Goal: Task Accomplishment & Management: Manage account settings

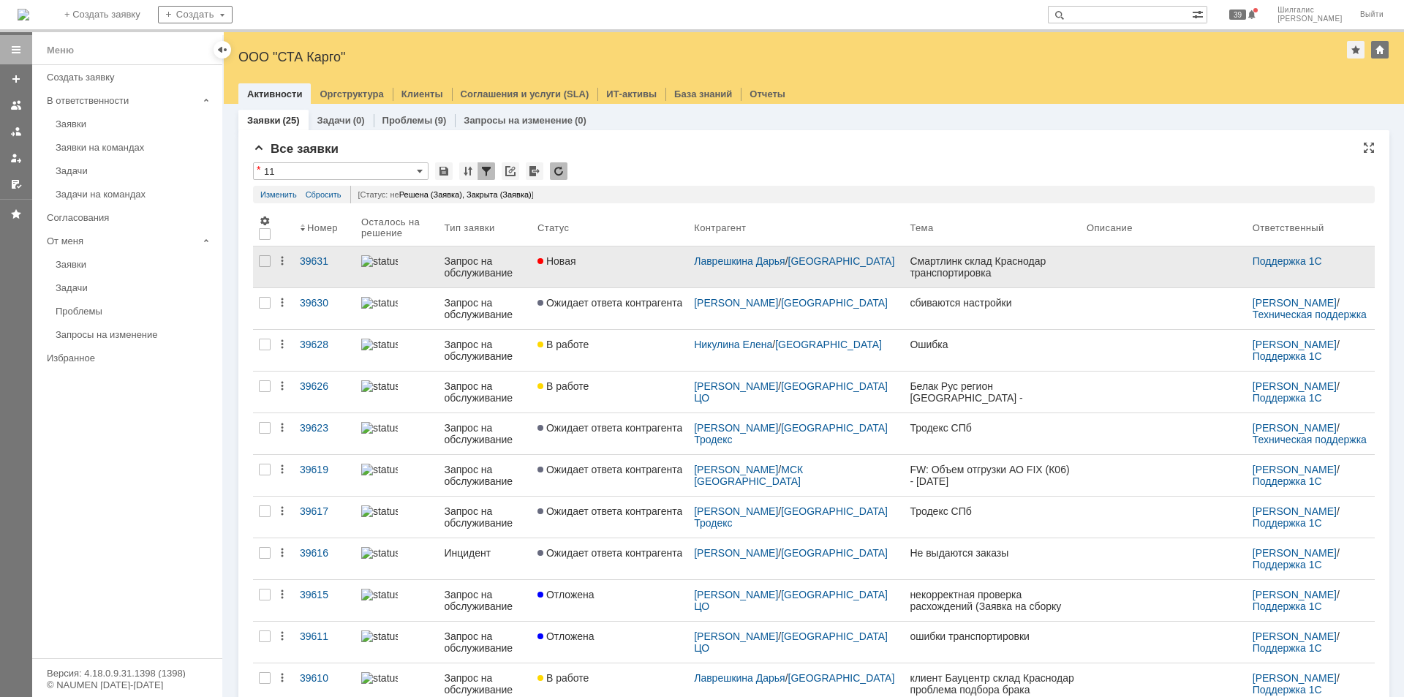
click at [630, 263] on div "Новая" at bounding box center [610, 261] width 145 height 12
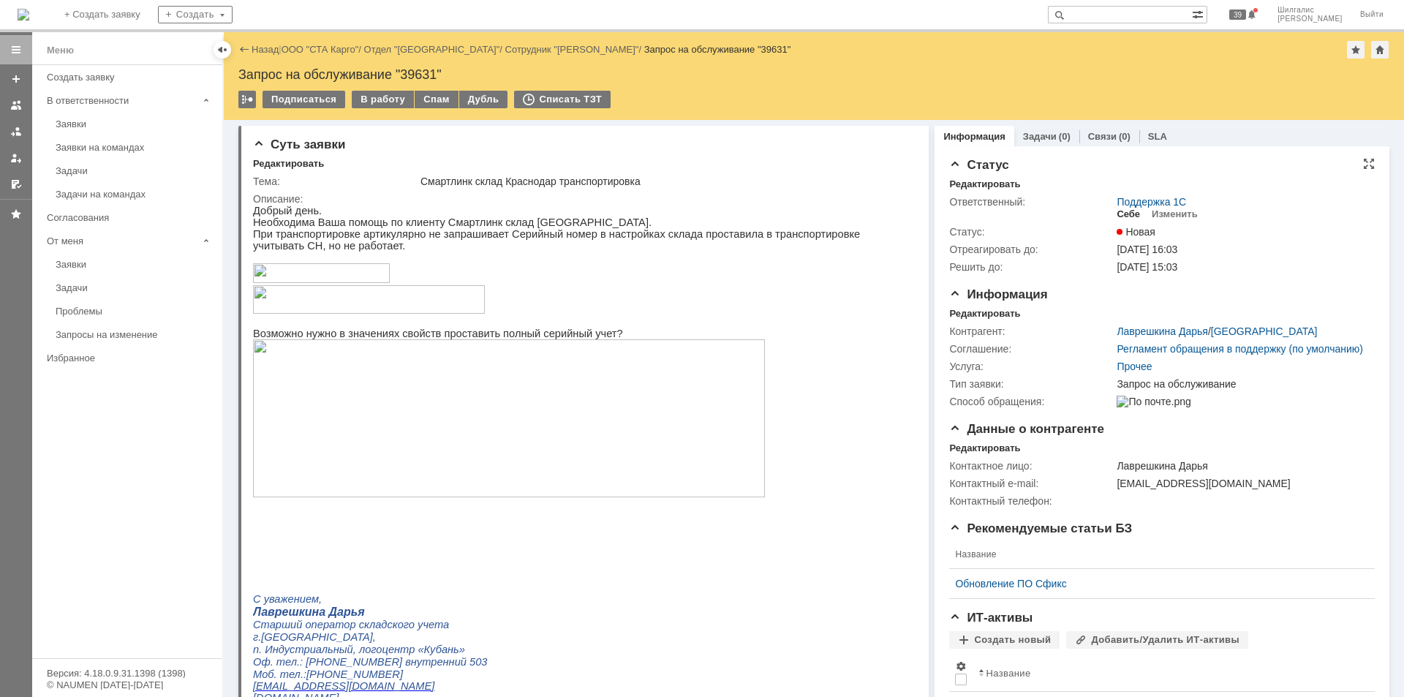
click at [1126, 214] on div "Себе" at bounding box center [1128, 214] width 23 height 12
click at [382, 94] on div "В работу" at bounding box center [383, 100] width 62 height 18
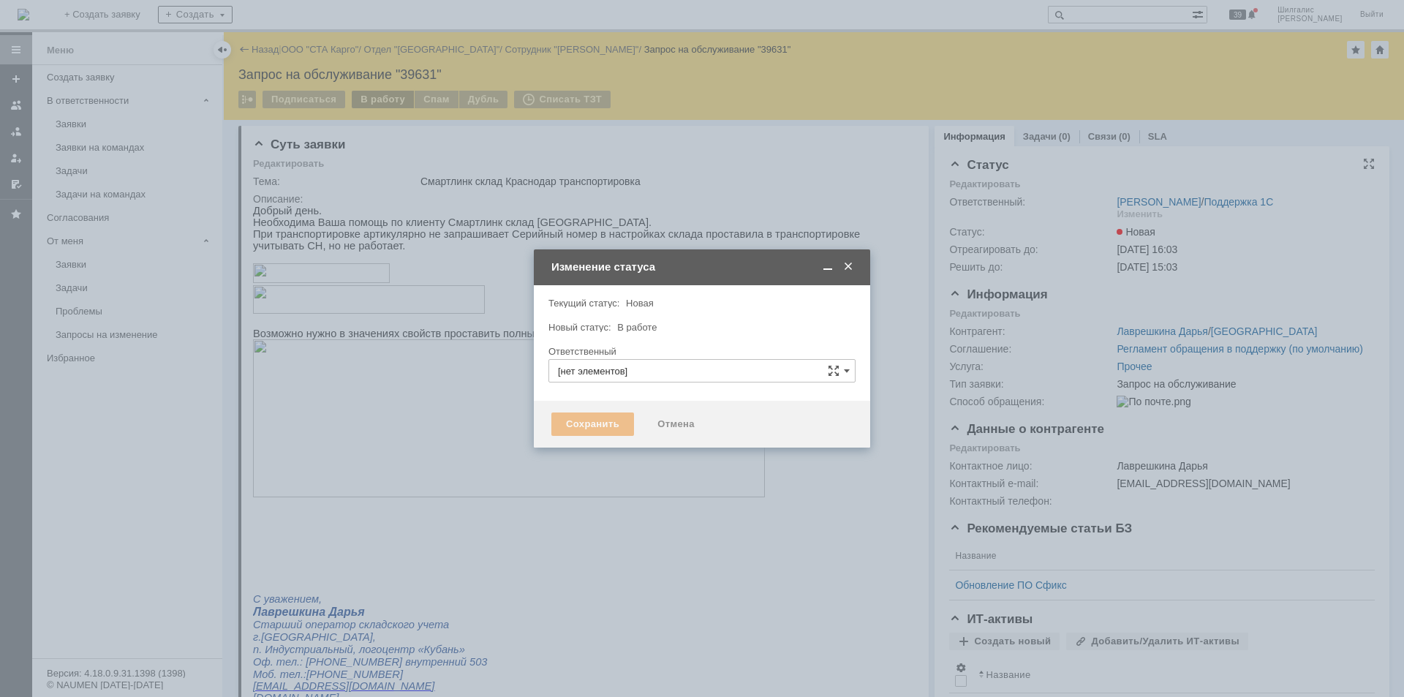
type input "[PERSON_NAME]"
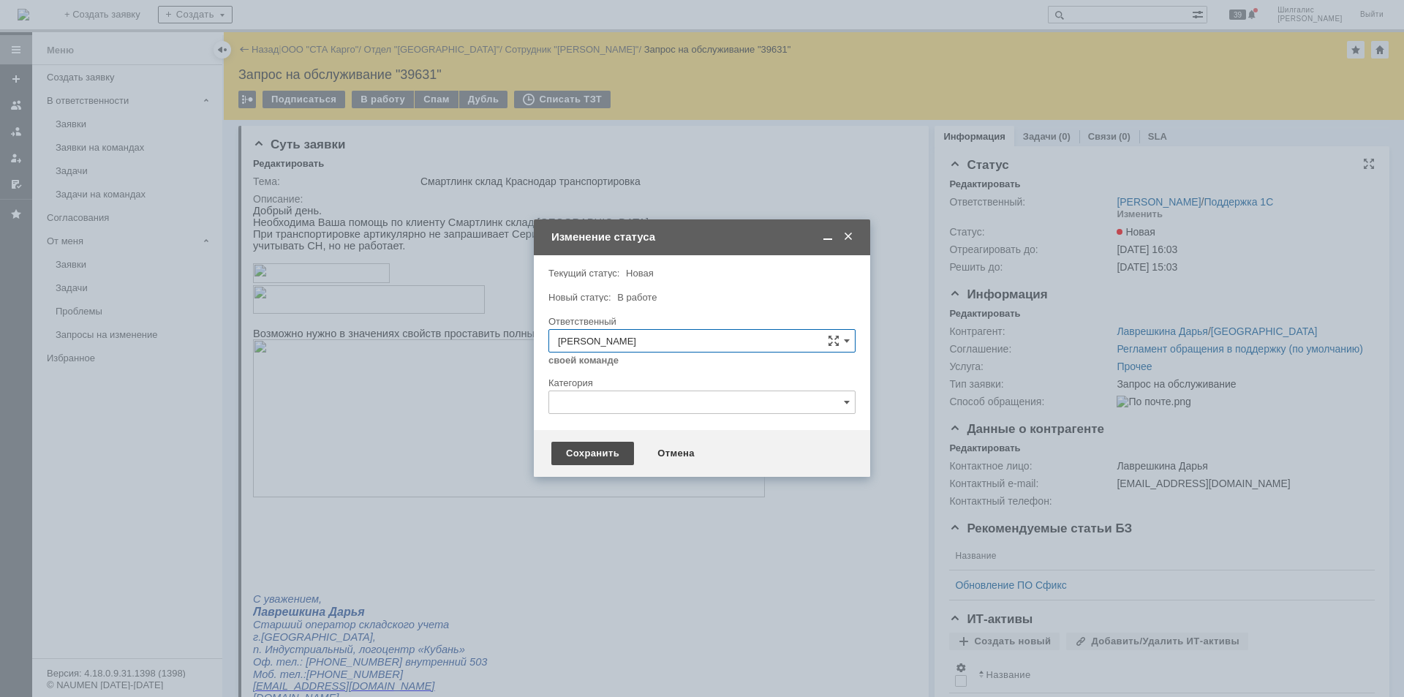
click at [573, 450] on div "Сохранить" at bounding box center [592, 453] width 83 height 23
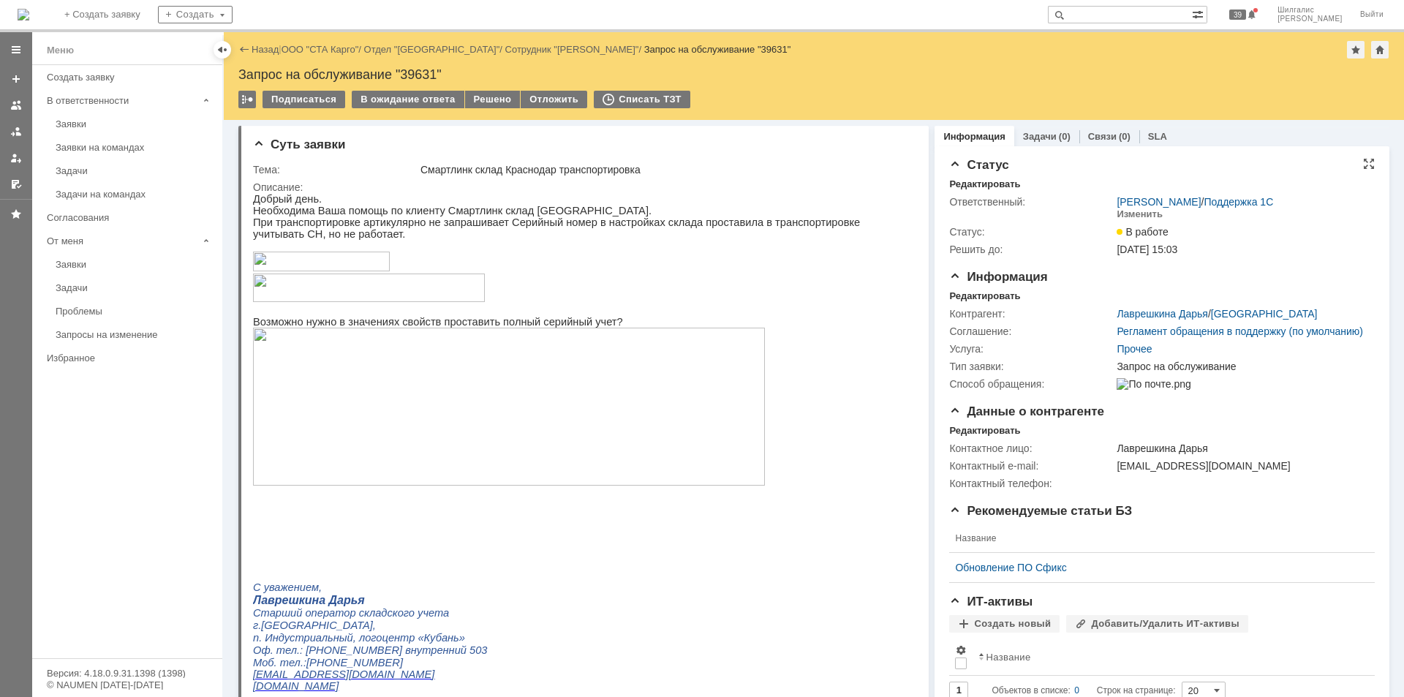
click at [329, 53] on link "ООО "СТА Карго"" at bounding box center [321, 49] width 78 height 11
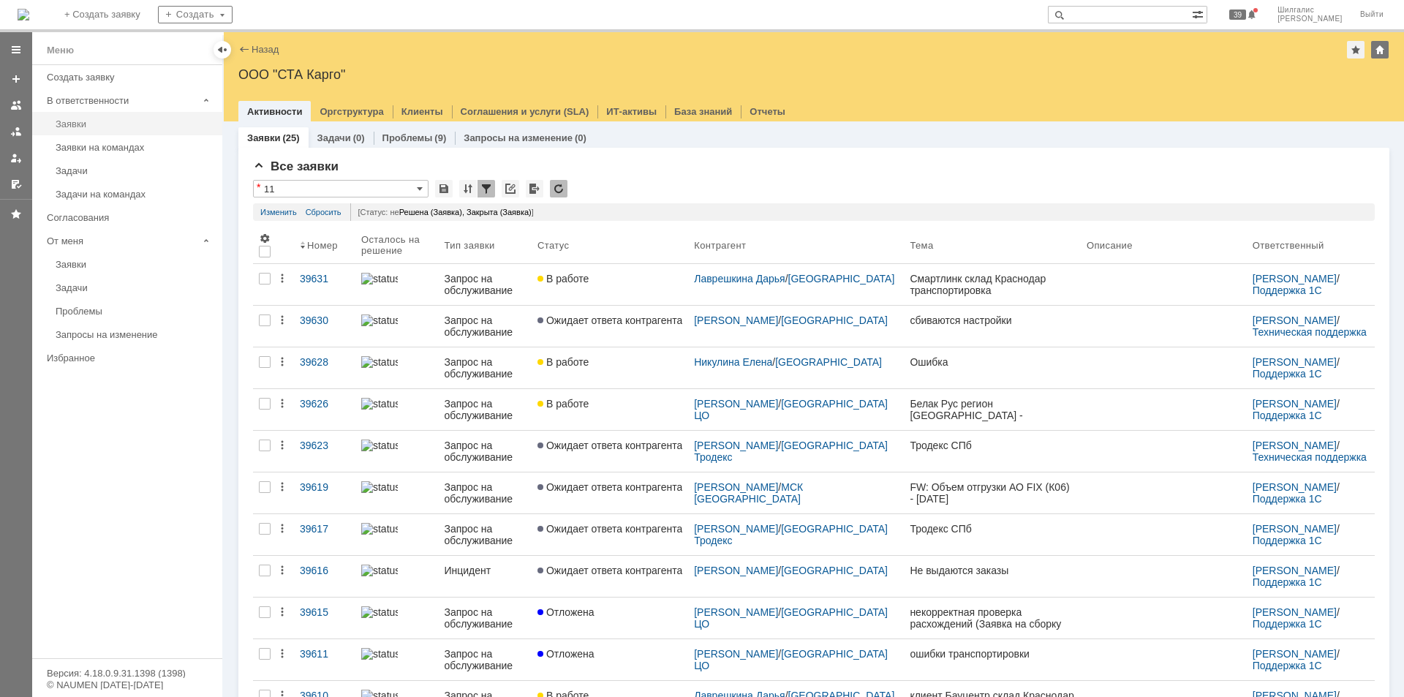
click at [92, 121] on div "Заявки" at bounding box center [135, 123] width 158 height 11
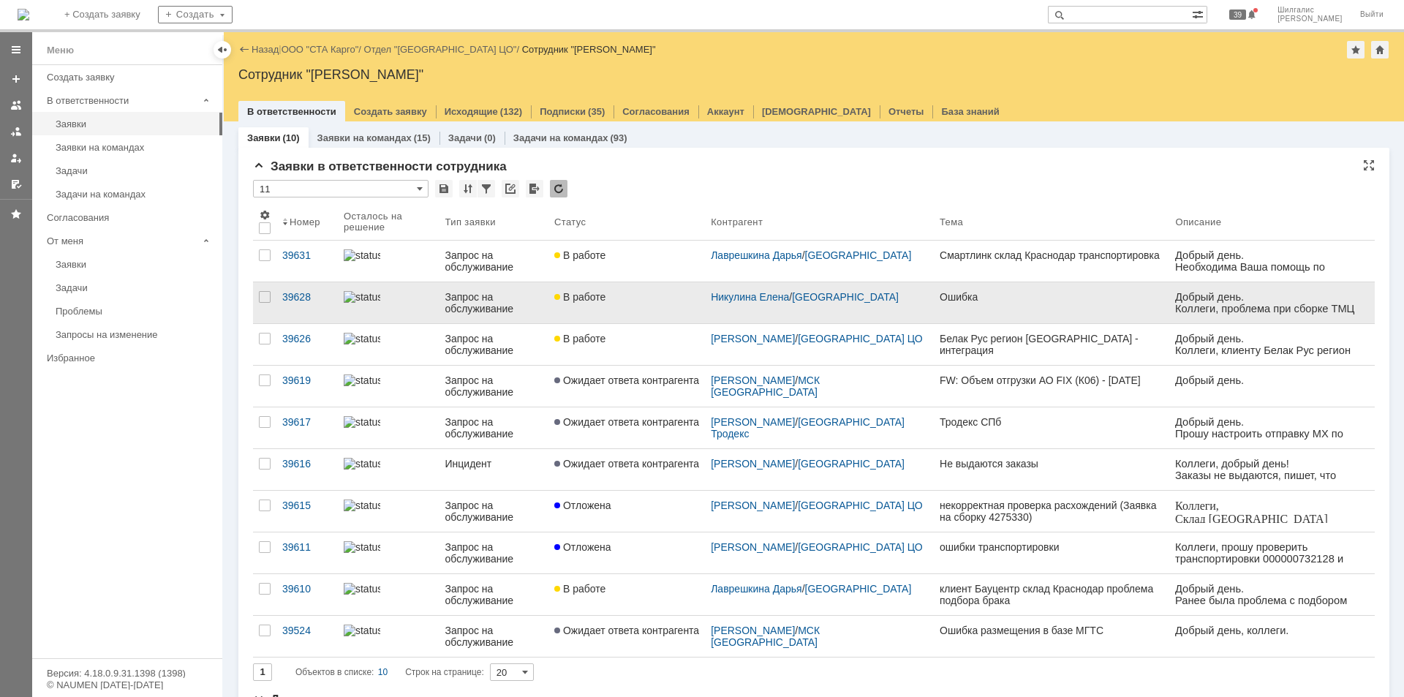
click at [625, 302] on div "В работе" at bounding box center [626, 297] width 145 height 12
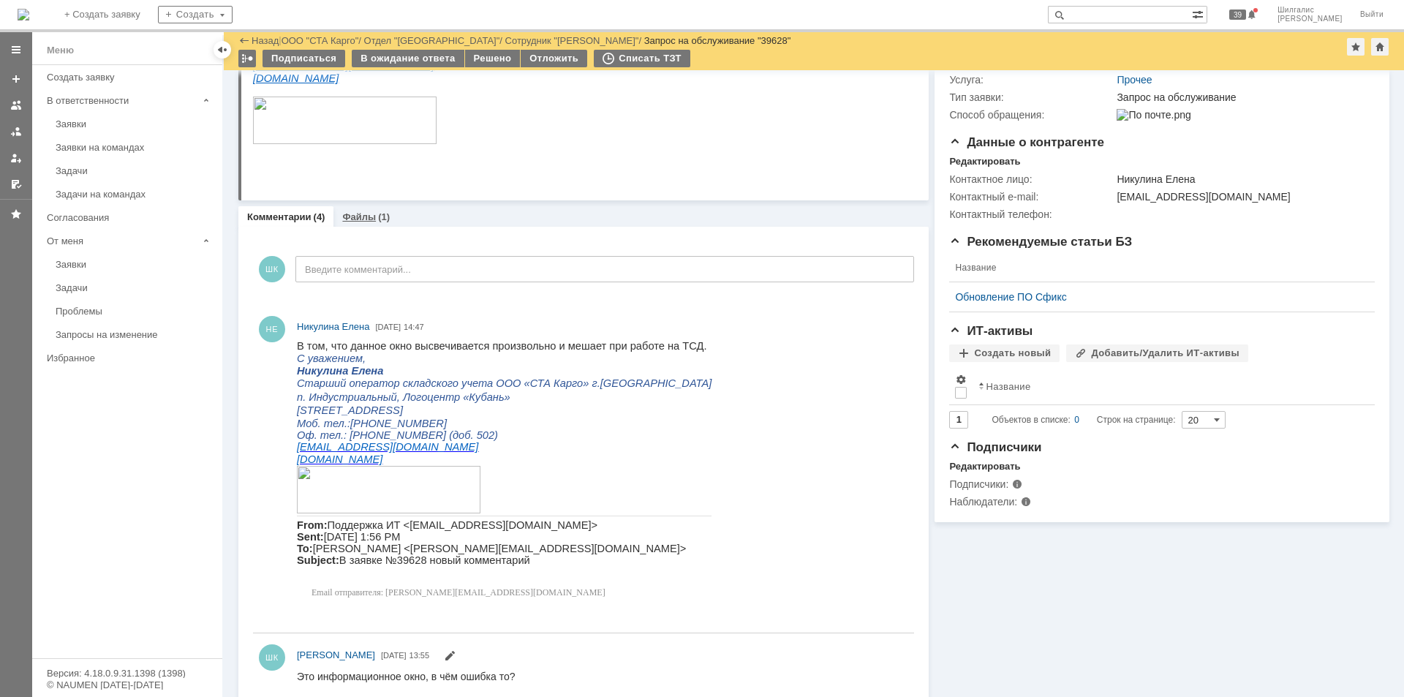
click at [364, 220] on link "Файлы" at bounding box center [359, 216] width 34 height 11
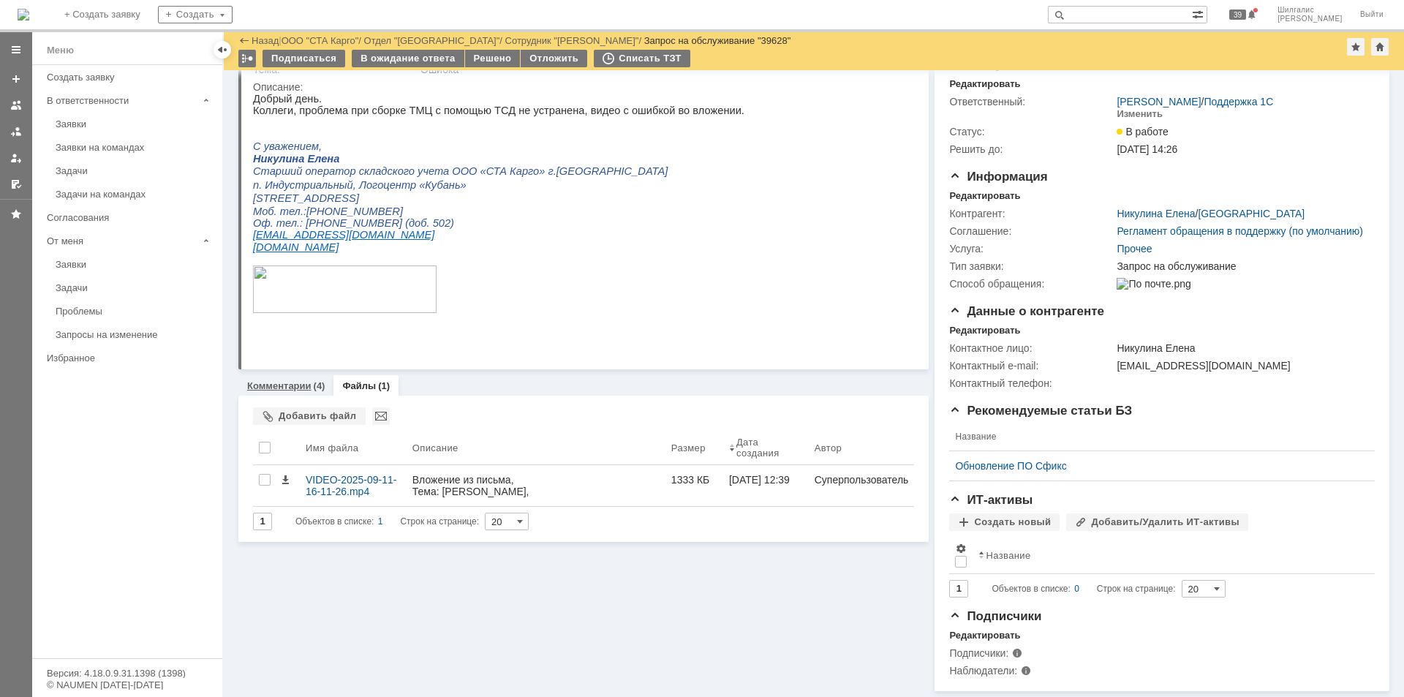
click at [296, 380] on link "Комментарии" at bounding box center [279, 385] width 64 height 11
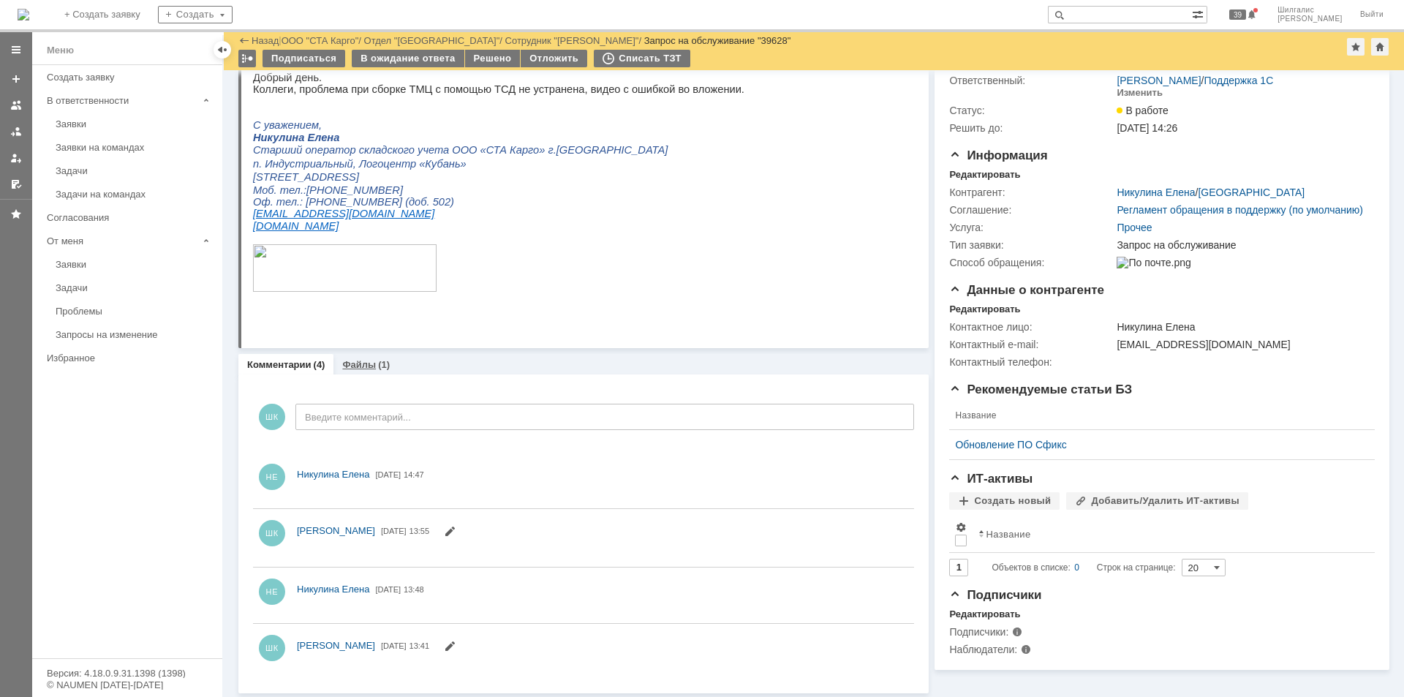
click at [345, 359] on div "Файлы (1)" at bounding box center [365, 364] width 65 height 21
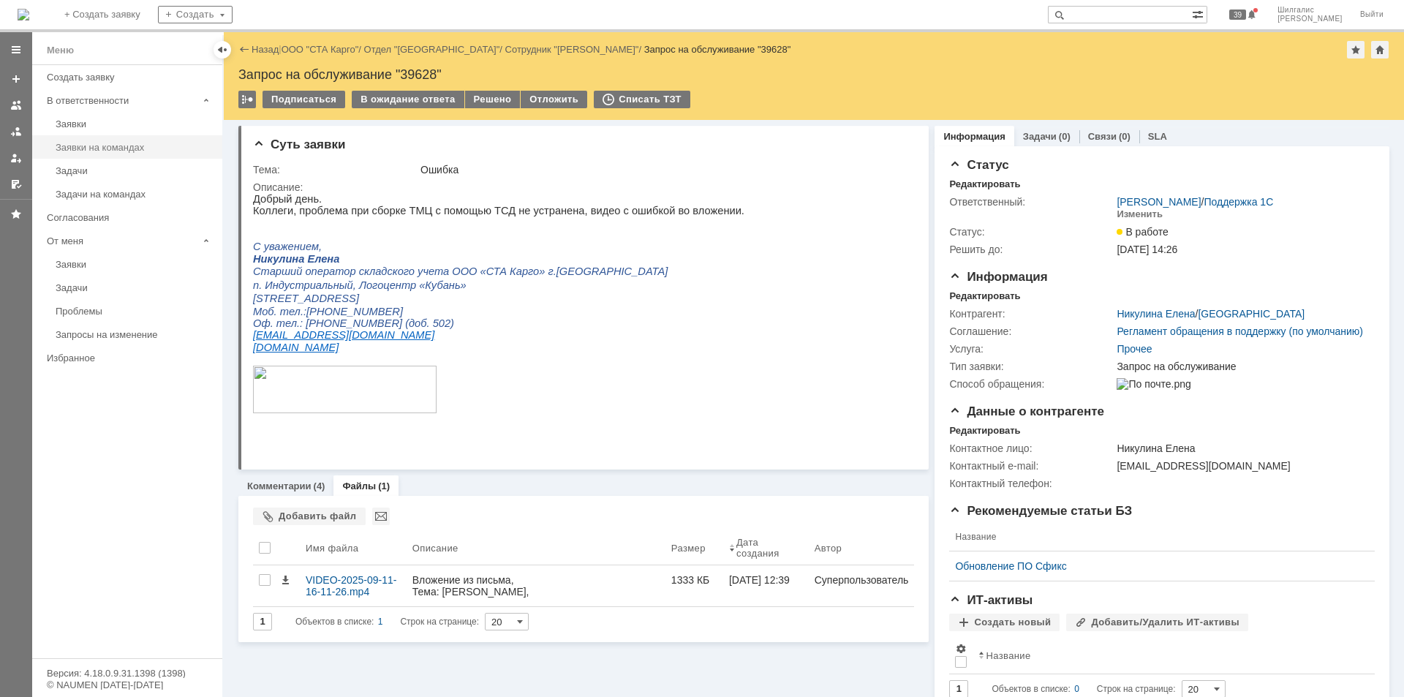
click at [109, 142] on div "Заявки на командах" at bounding box center [135, 147] width 158 height 11
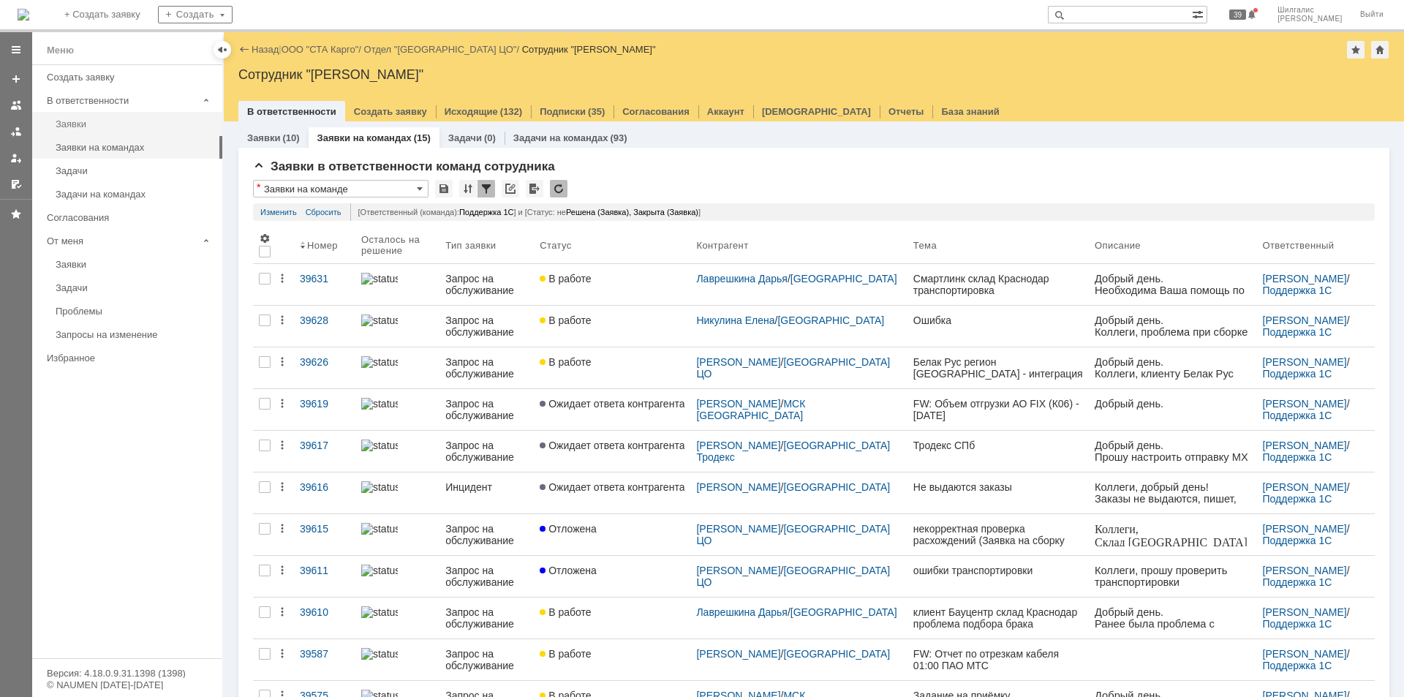
click at [88, 121] on div "Заявки" at bounding box center [135, 123] width 158 height 11
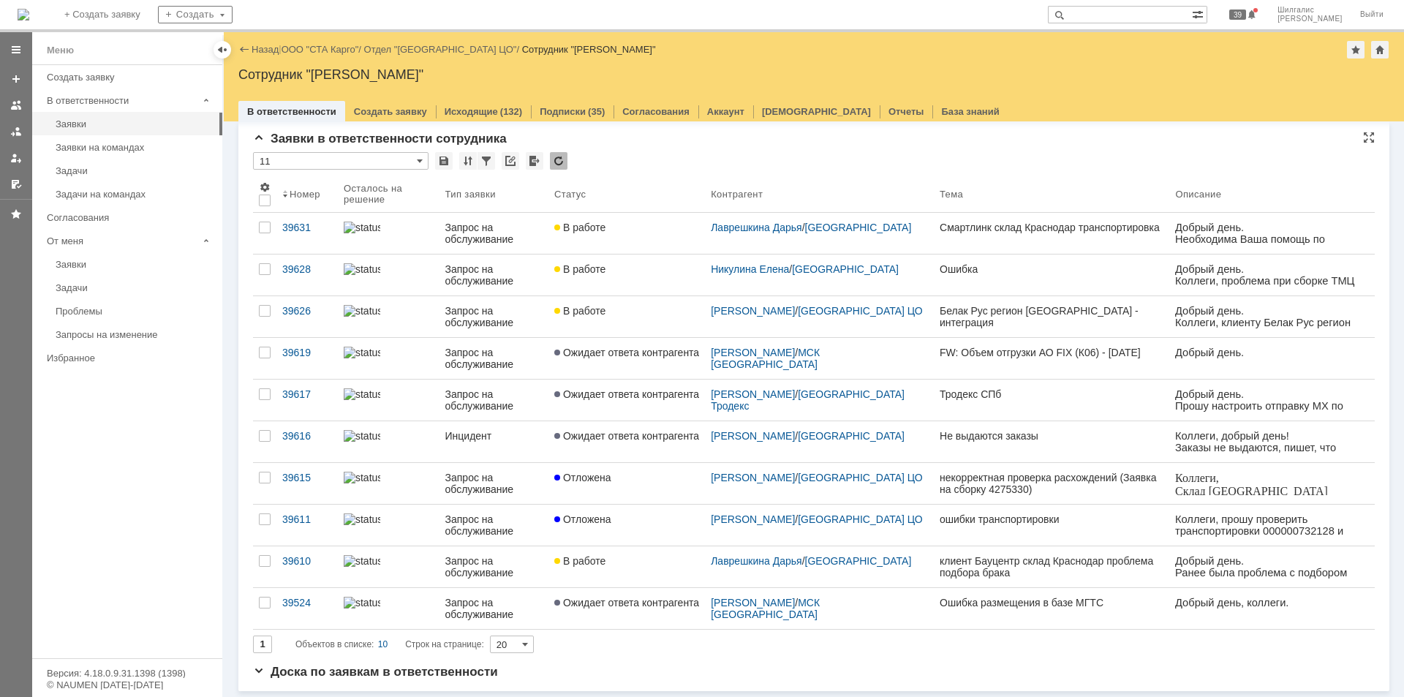
click at [649, 154] on div "* 11" at bounding box center [814, 161] width 1122 height 19
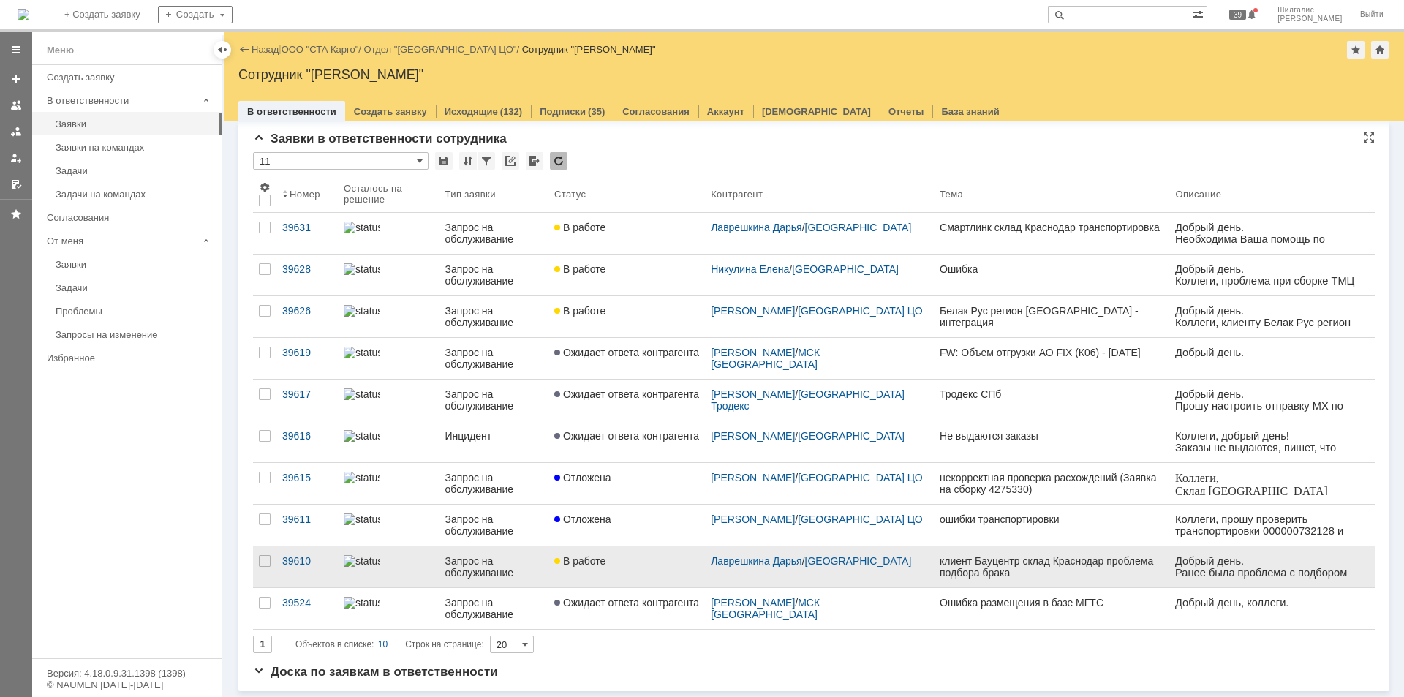
click at [625, 562] on div "В работе" at bounding box center [626, 561] width 145 height 12
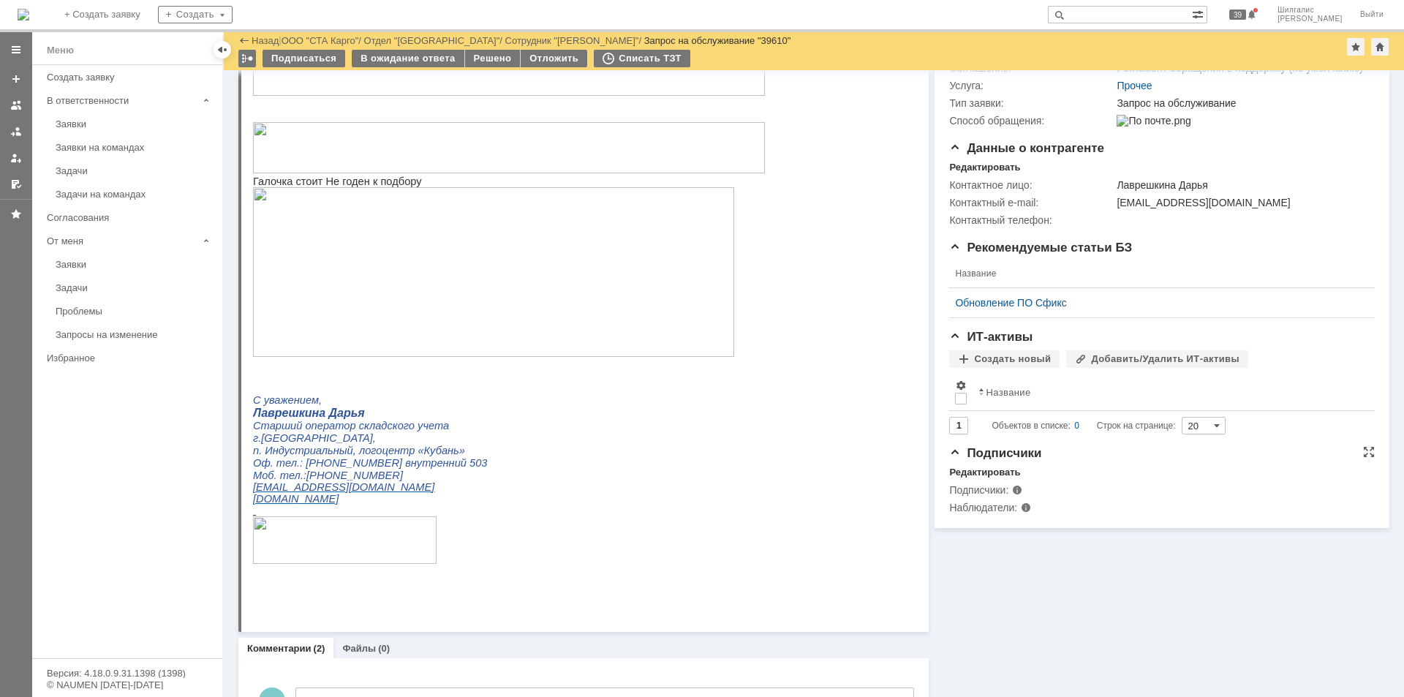
drag, startPoint x: 1035, startPoint y: 462, endPoint x: 936, endPoint y: 233, distance: 249.3
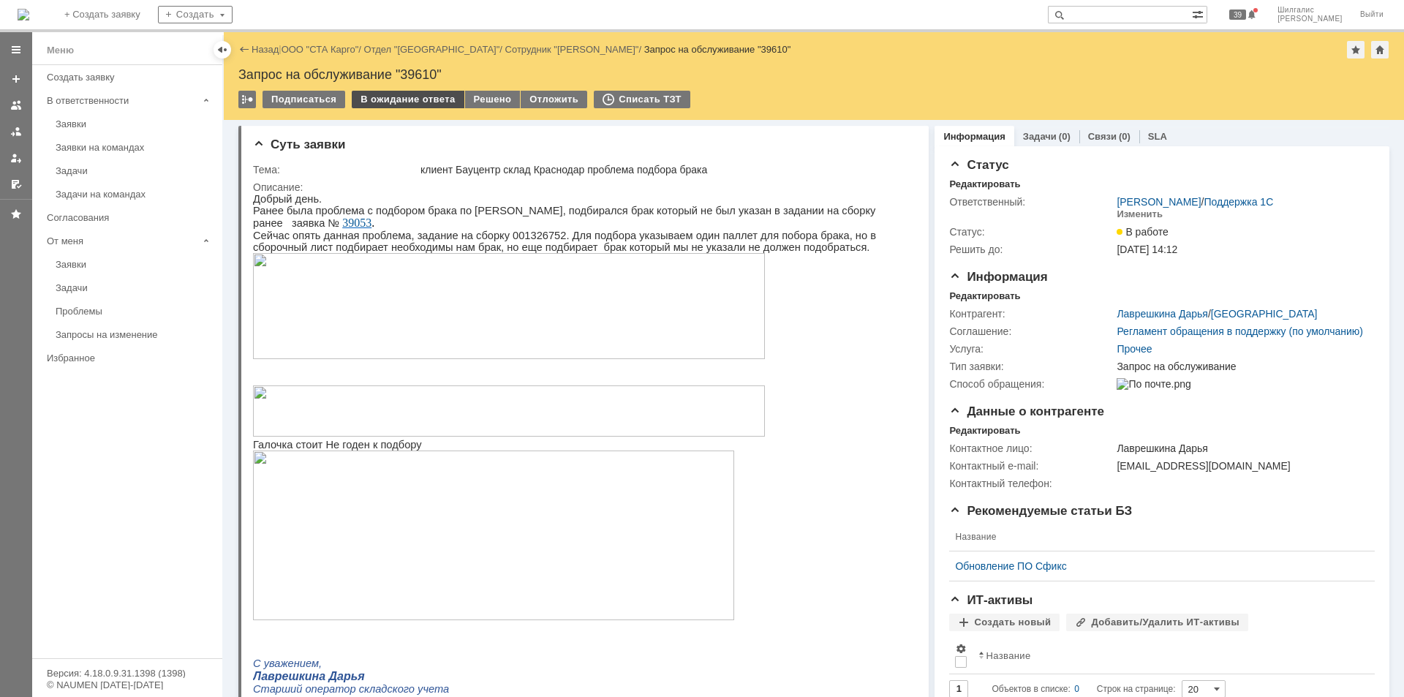
click at [403, 100] on div "В ожидание ответа" at bounding box center [408, 100] width 112 height 18
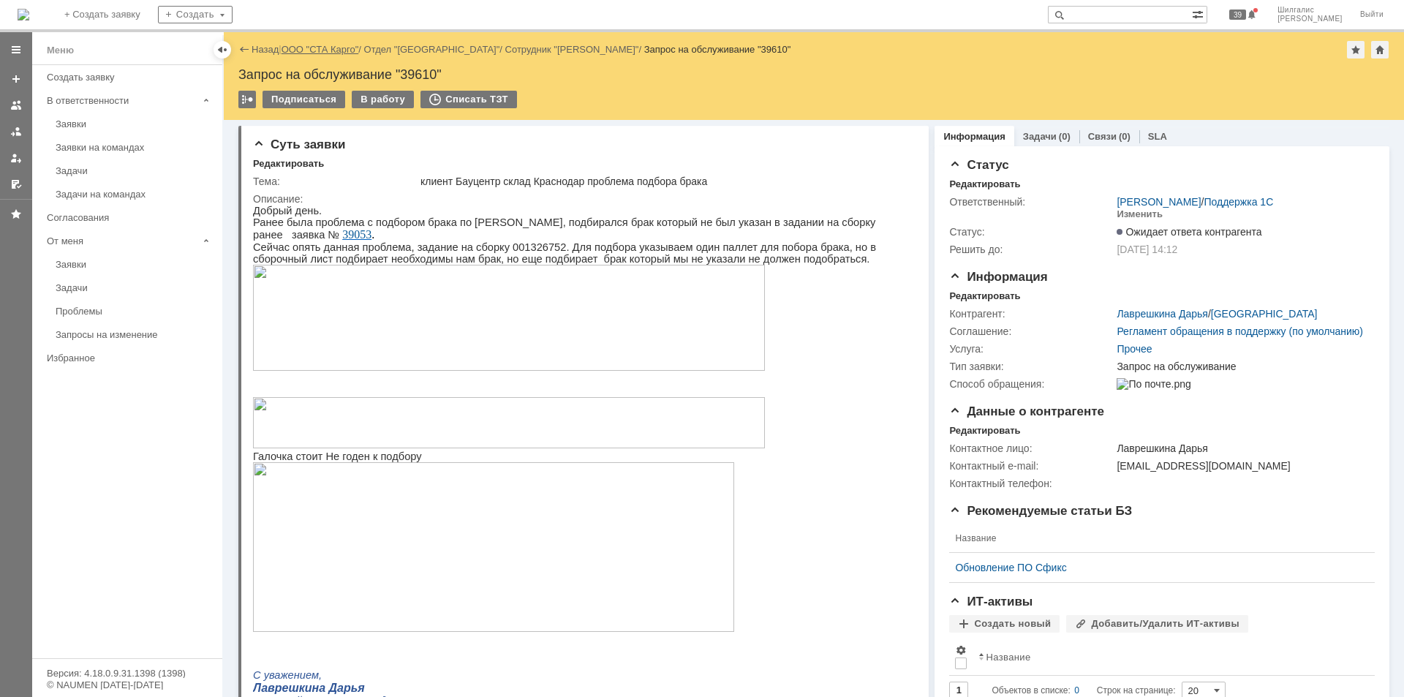
click at [323, 51] on link "ООО "СТА Карго"" at bounding box center [321, 49] width 78 height 11
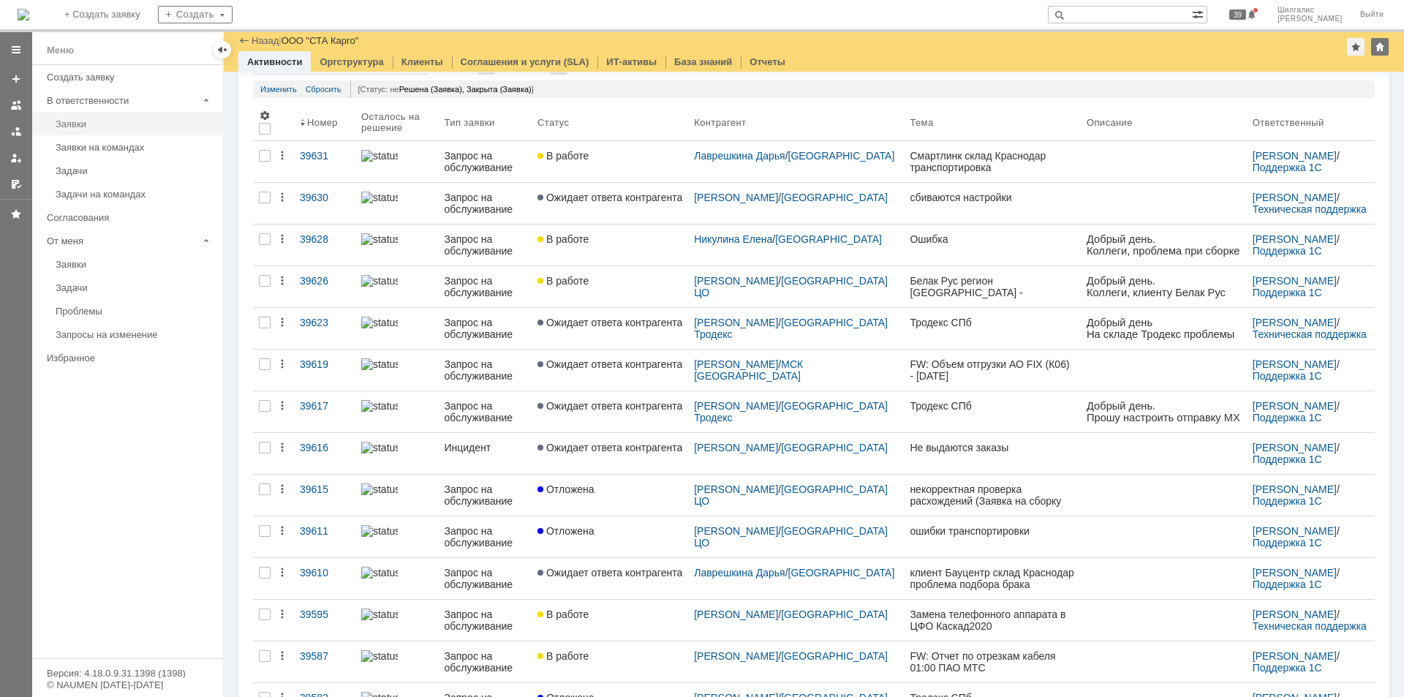
click at [91, 123] on div "Заявки" at bounding box center [135, 123] width 158 height 11
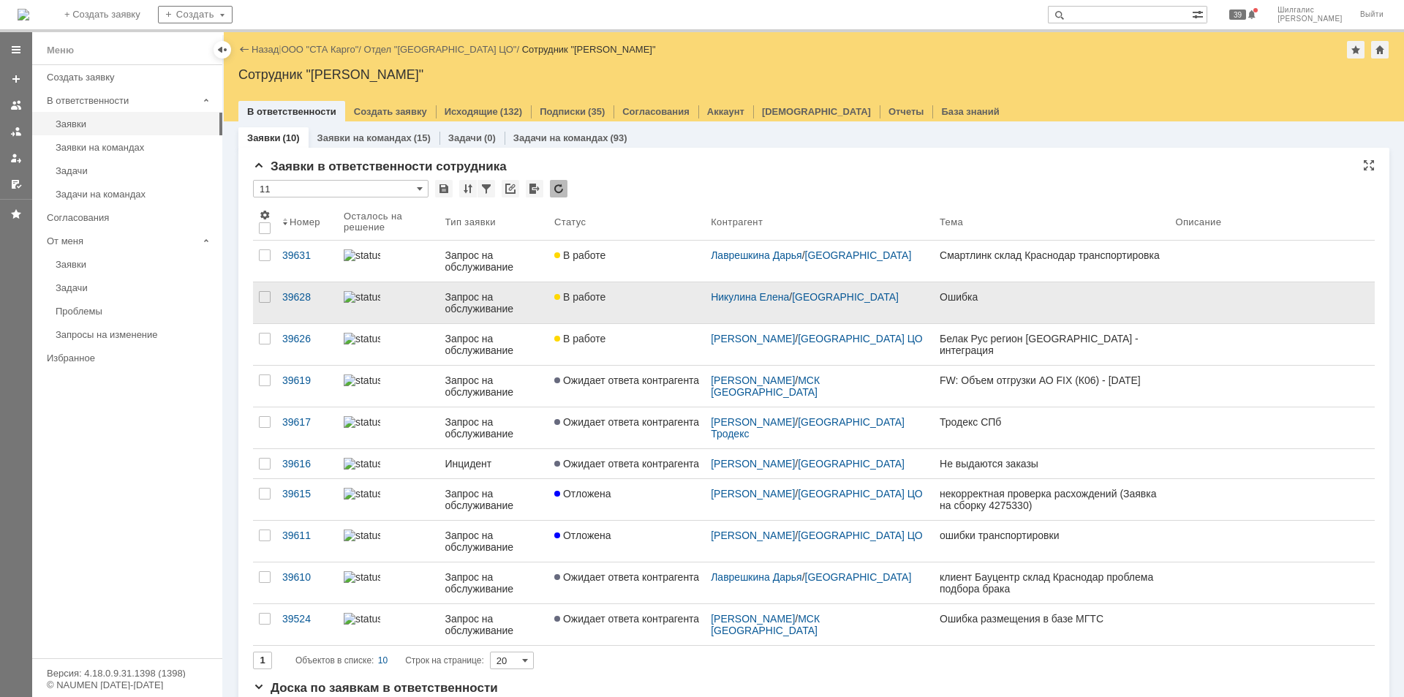
click at [621, 304] on link "В работе" at bounding box center [627, 302] width 157 height 41
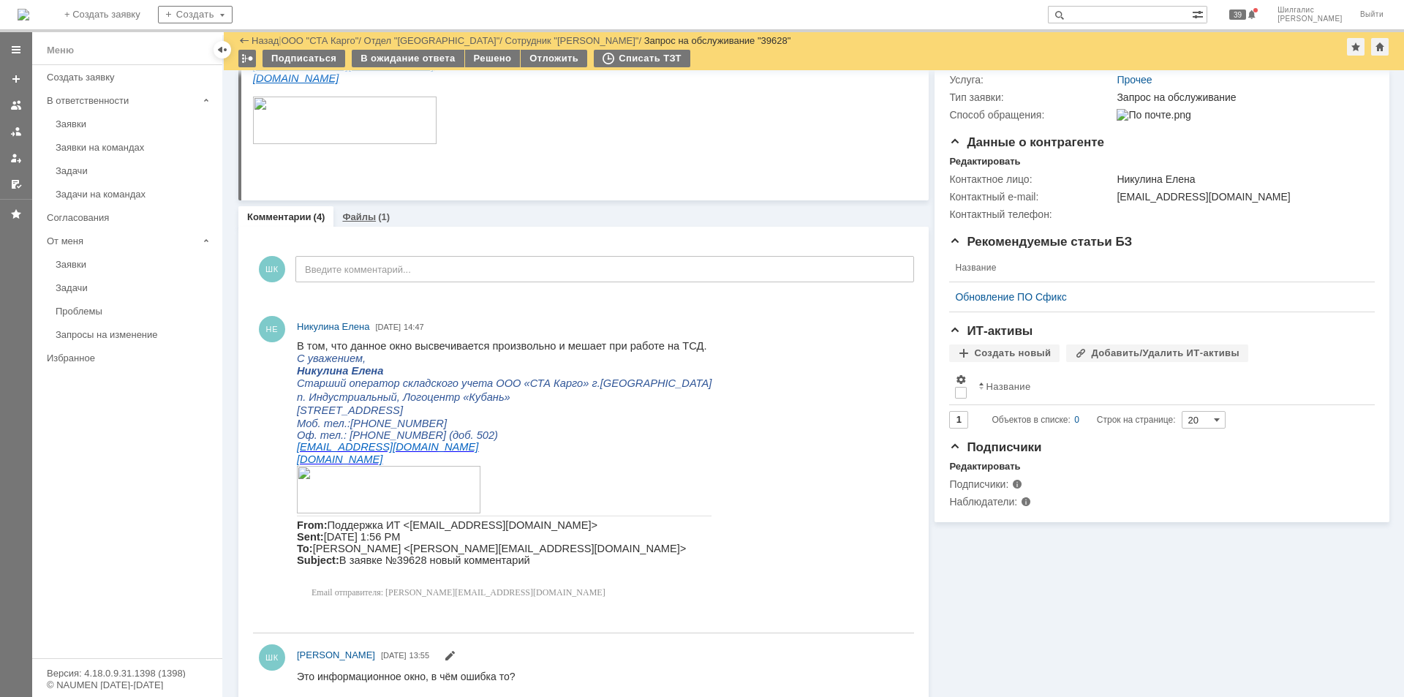
drag, startPoint x: 360, startPoint y: 222, endPoint x: 110, endPoint y: 150, distance: 259.5
click at [361, 222] on link "Файлы" at bounding box center [359, 216] width 34 height 11
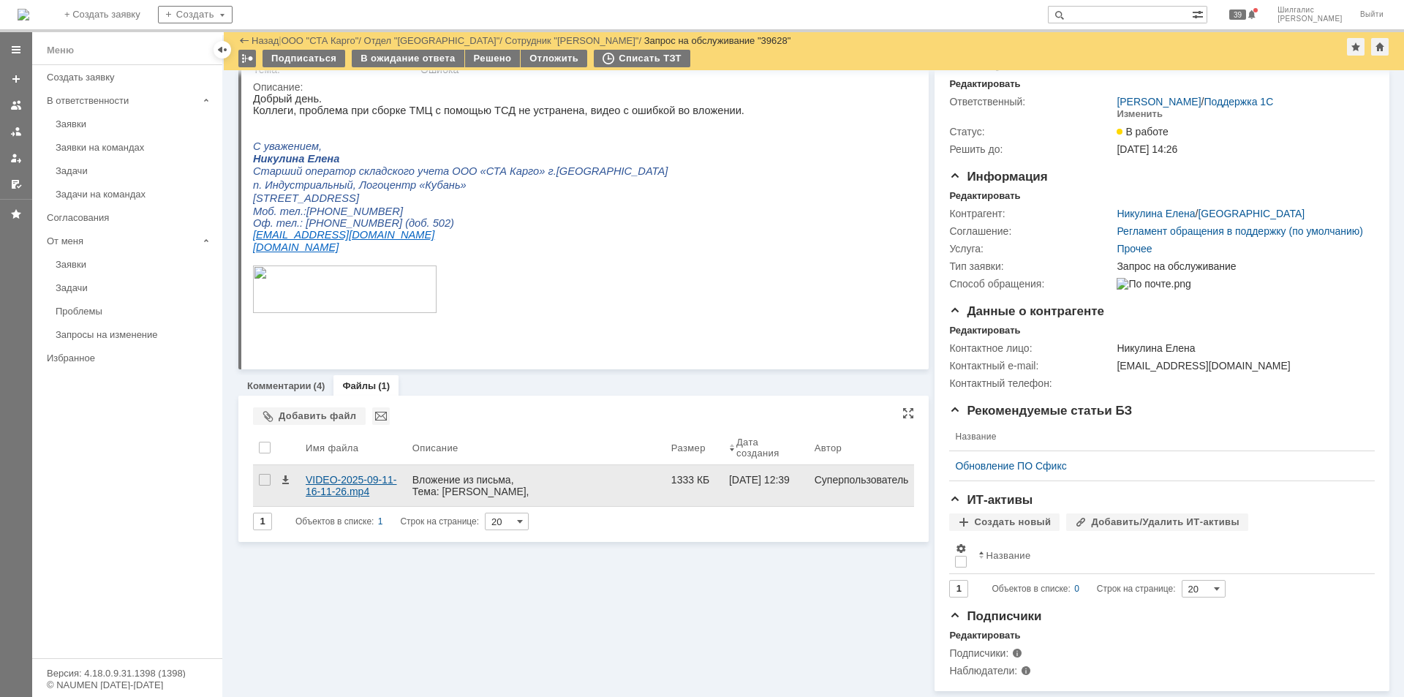
click at [333, 474] on div "VIDEO-2025-09-11-16-11-26.mp4" at bounding box center [353, 485] width 95 height 23
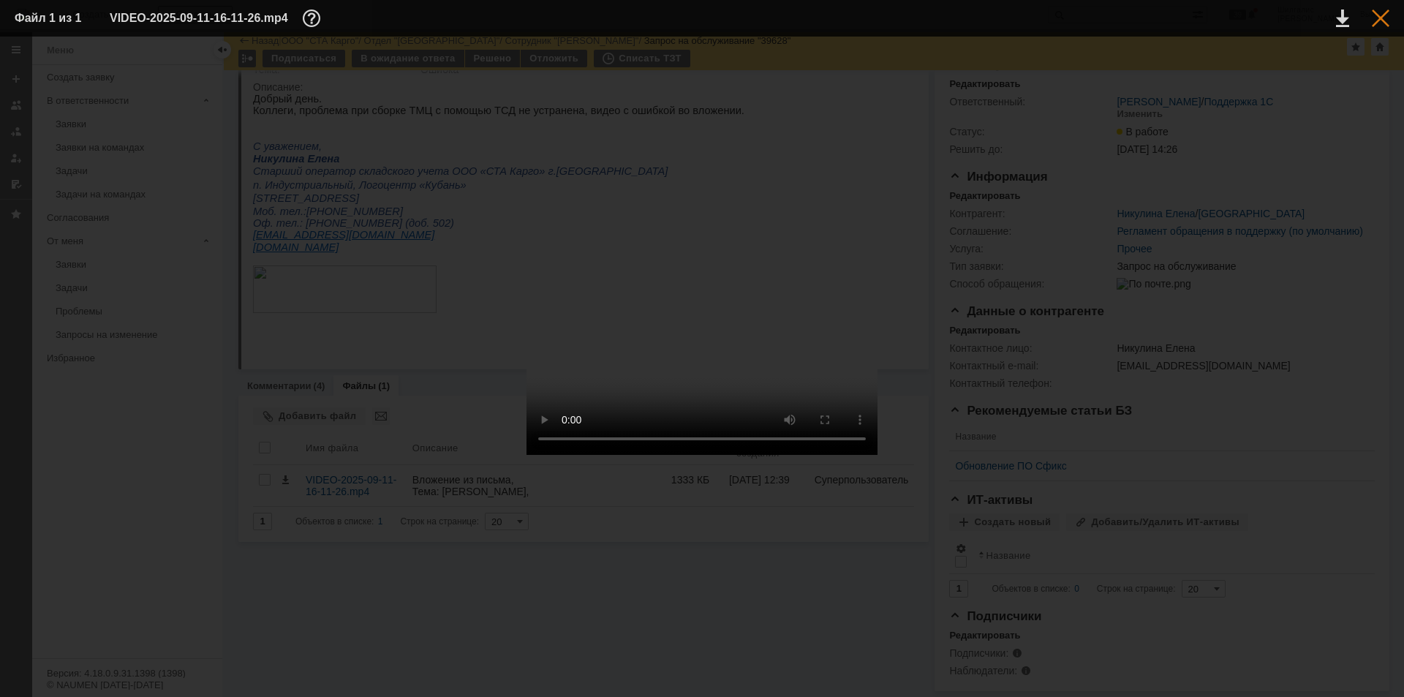
click at [1376, 20] on div at bounding box center [1381, 19] width 18 height 18
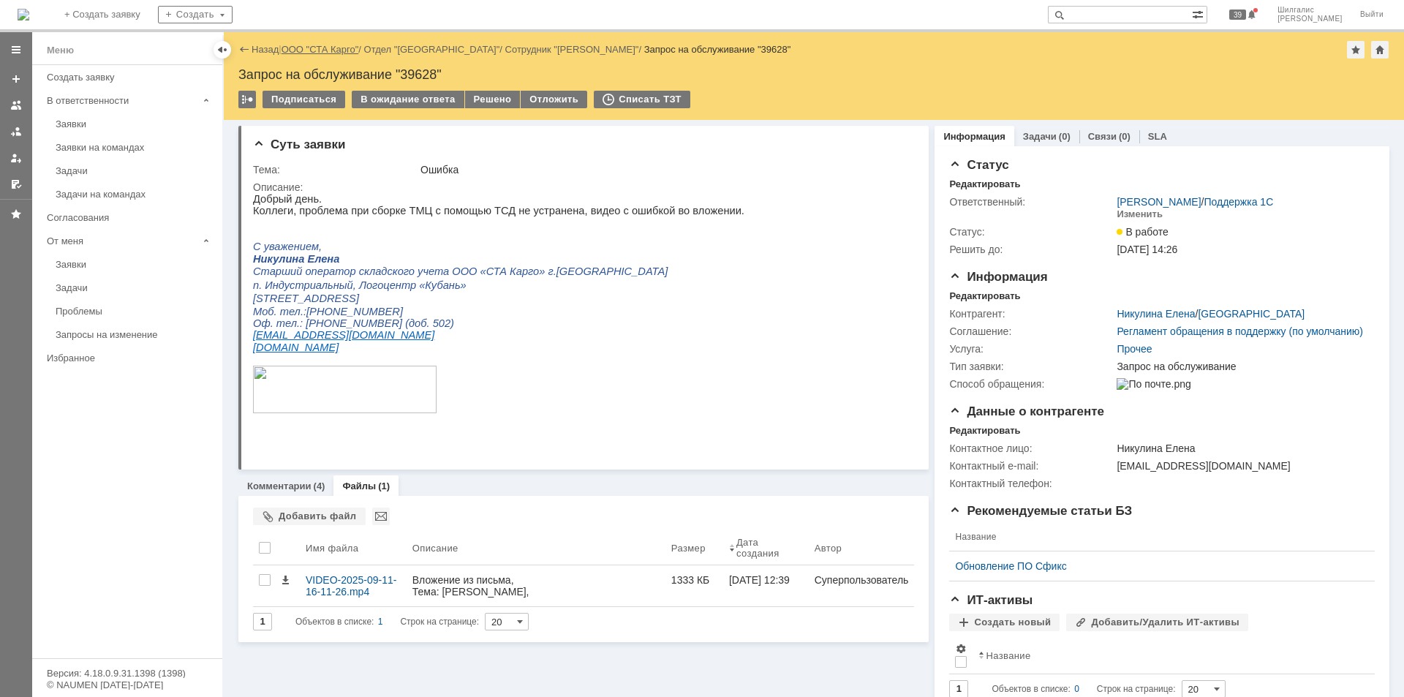
click at [309, 50] on link "ООО "СТА Карго"" at bounding box center [321, 49] width 78 height 11
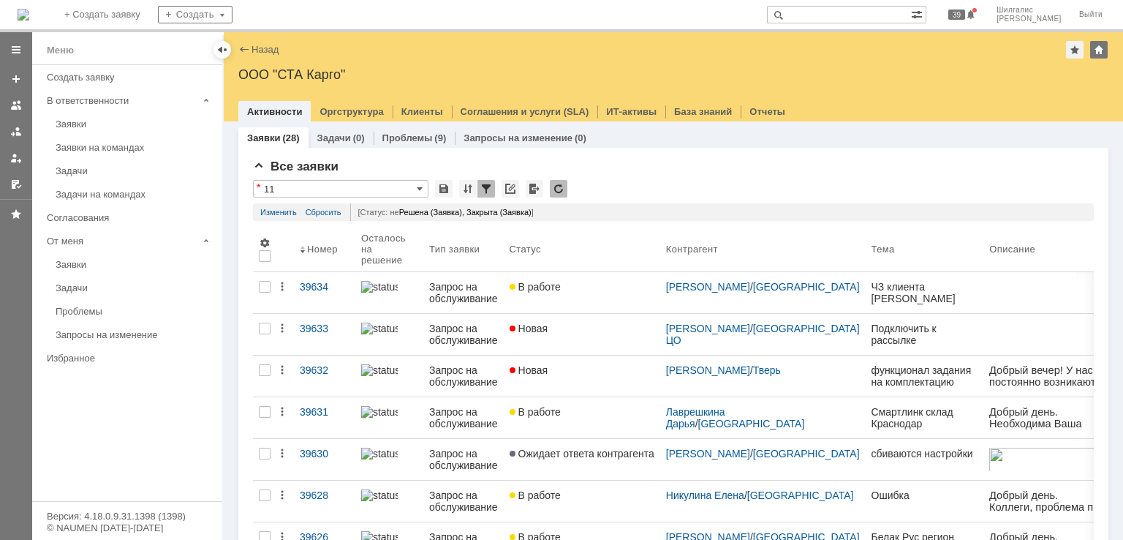
click at [858, 13] on input "text" at bounding box center [839, 15] width 144 height 18
type input "39238"
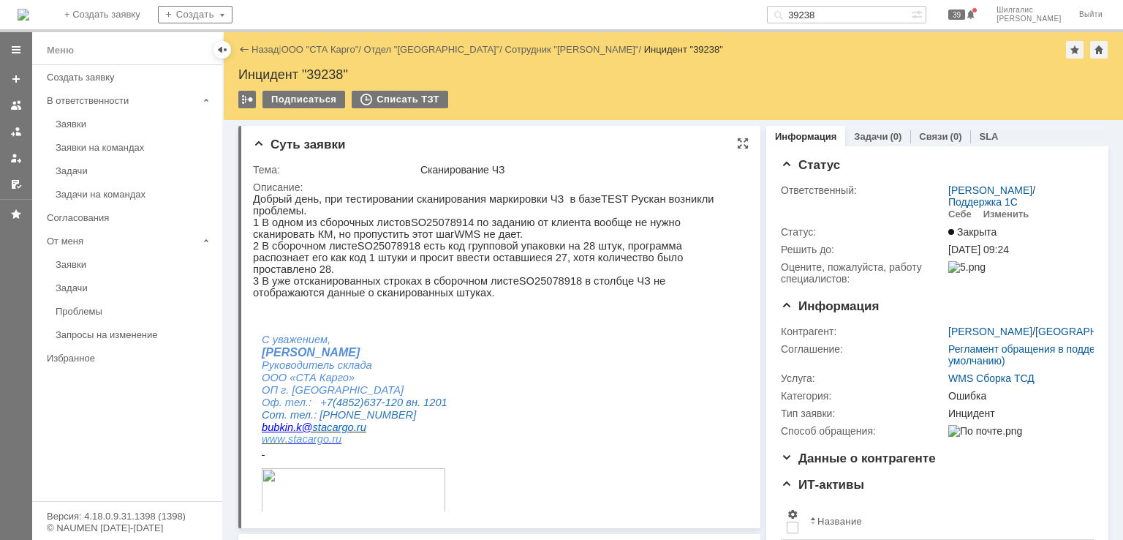
click at [553, 333] on p at bounding box center [494, 339] width 483 height 12
